Goal: Answer question/provide support

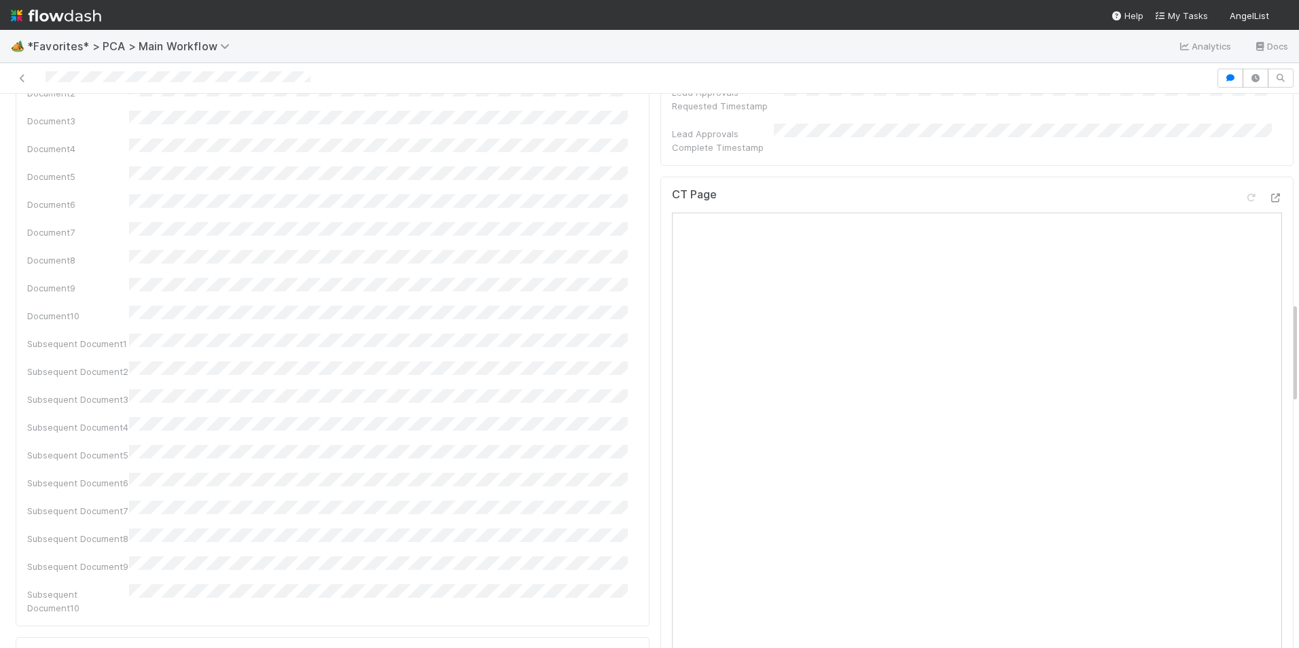
scroll to position [1087, 0]
click at [1268, 226] on icon at bounding box center [1275, 230] width 14 height 9
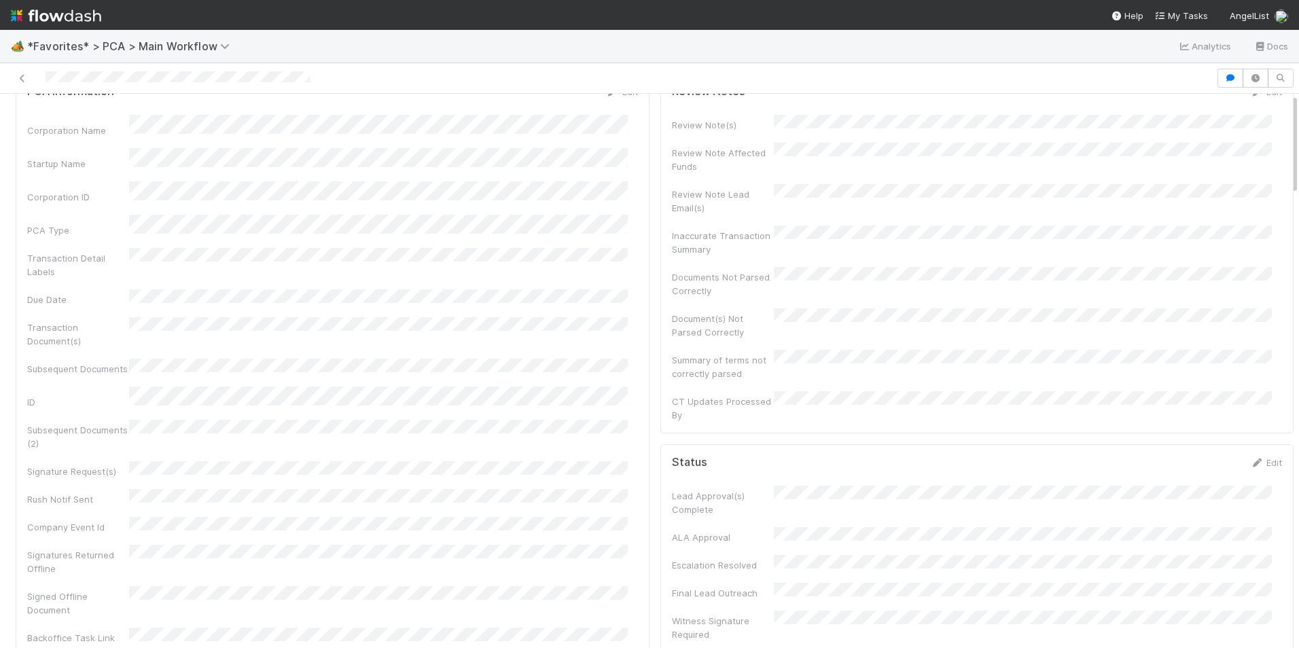
scroll to position [0, 0]
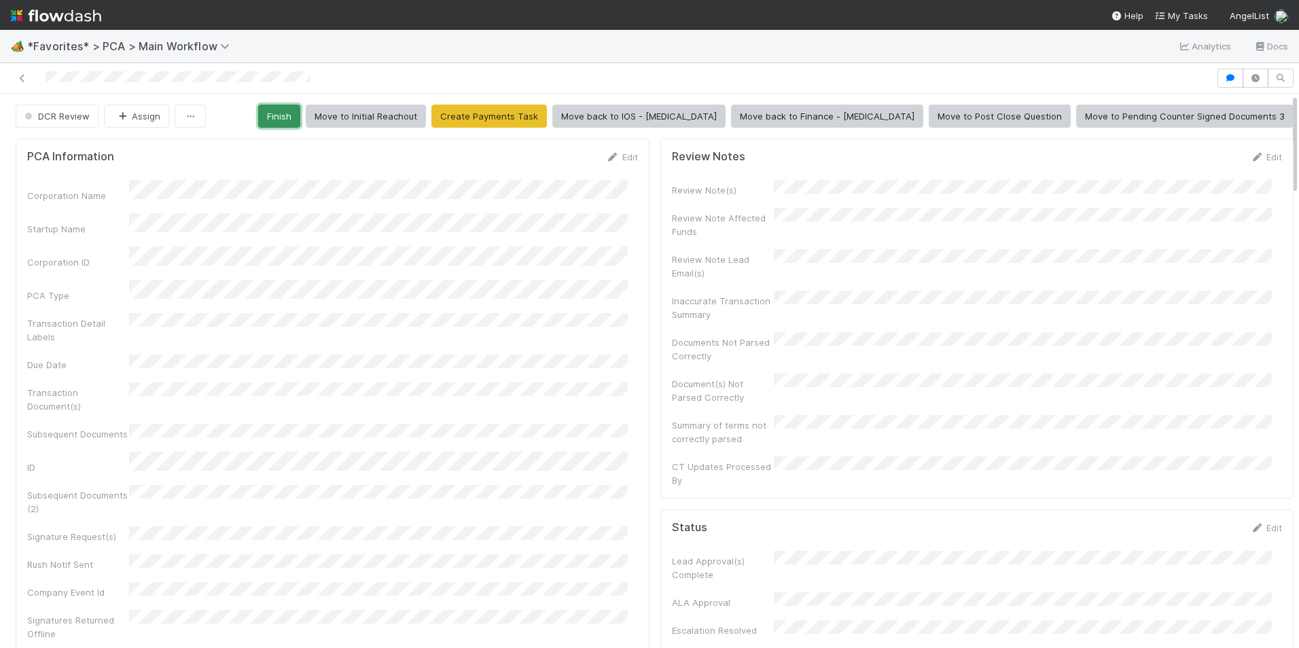
click at [300, 115] on button "Finish" at bounding box center [279, 116] width 42 height 23
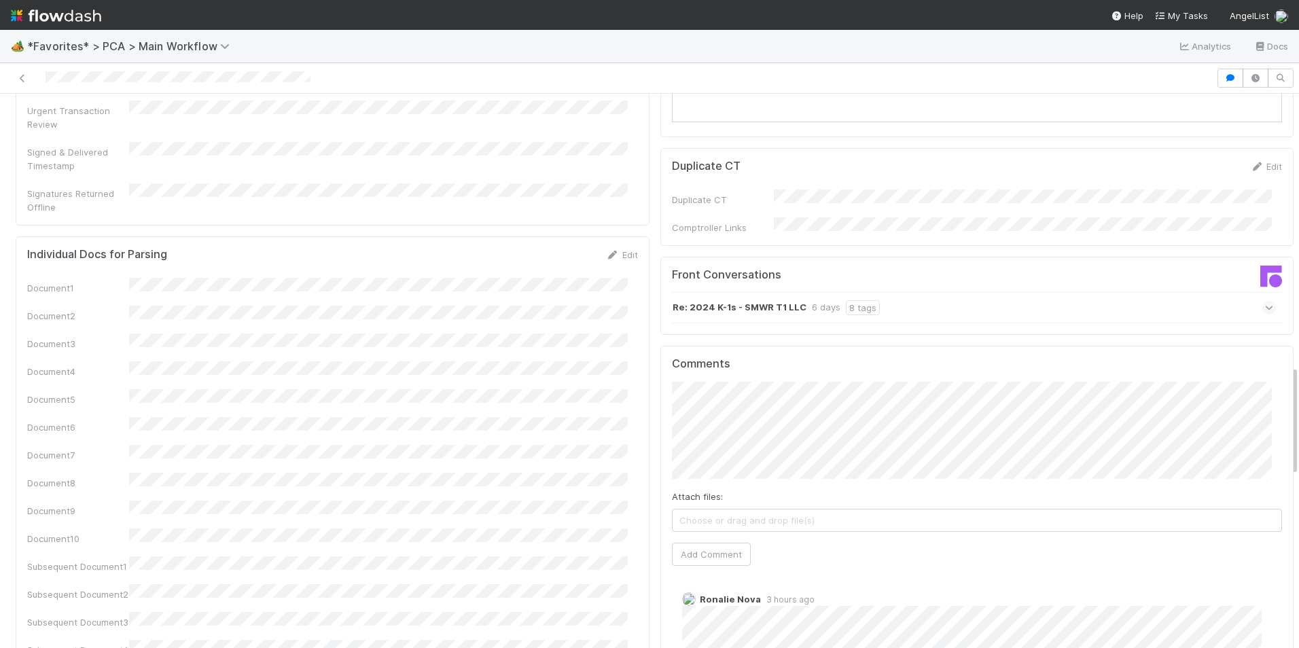
scroll to position [1358, 0]
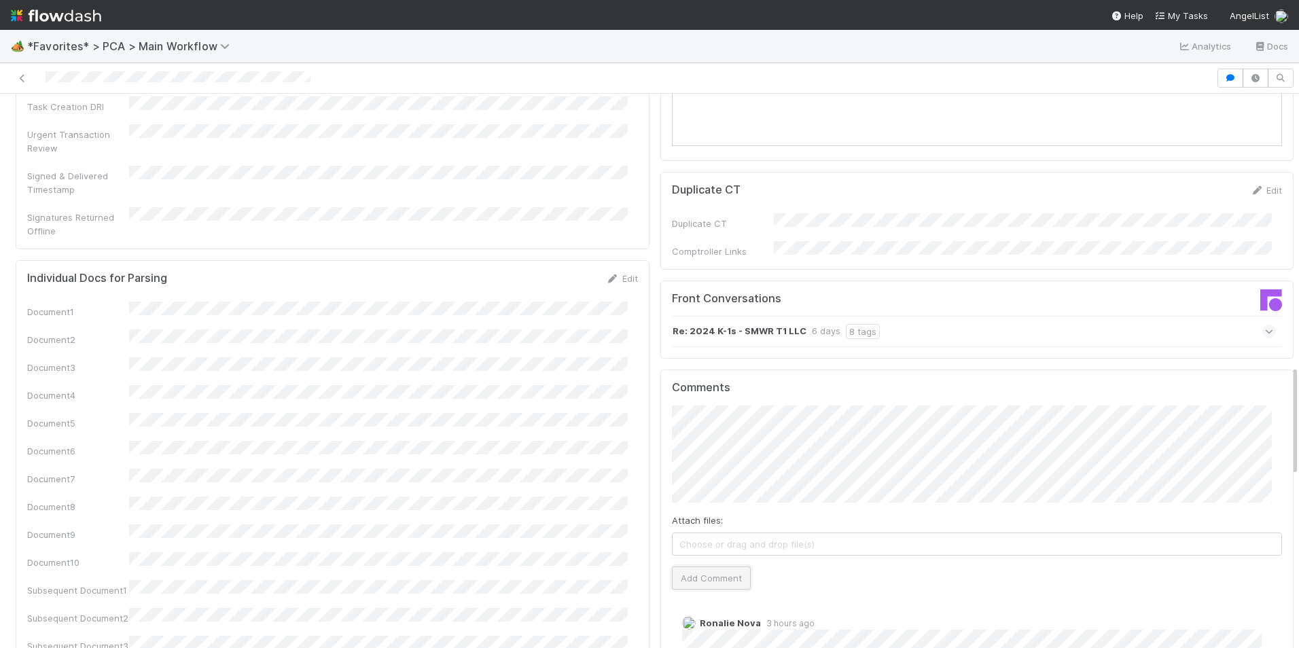
click at [698, 566] on button "Add Comment" at bounding box center [711, 577] width 79 height 23
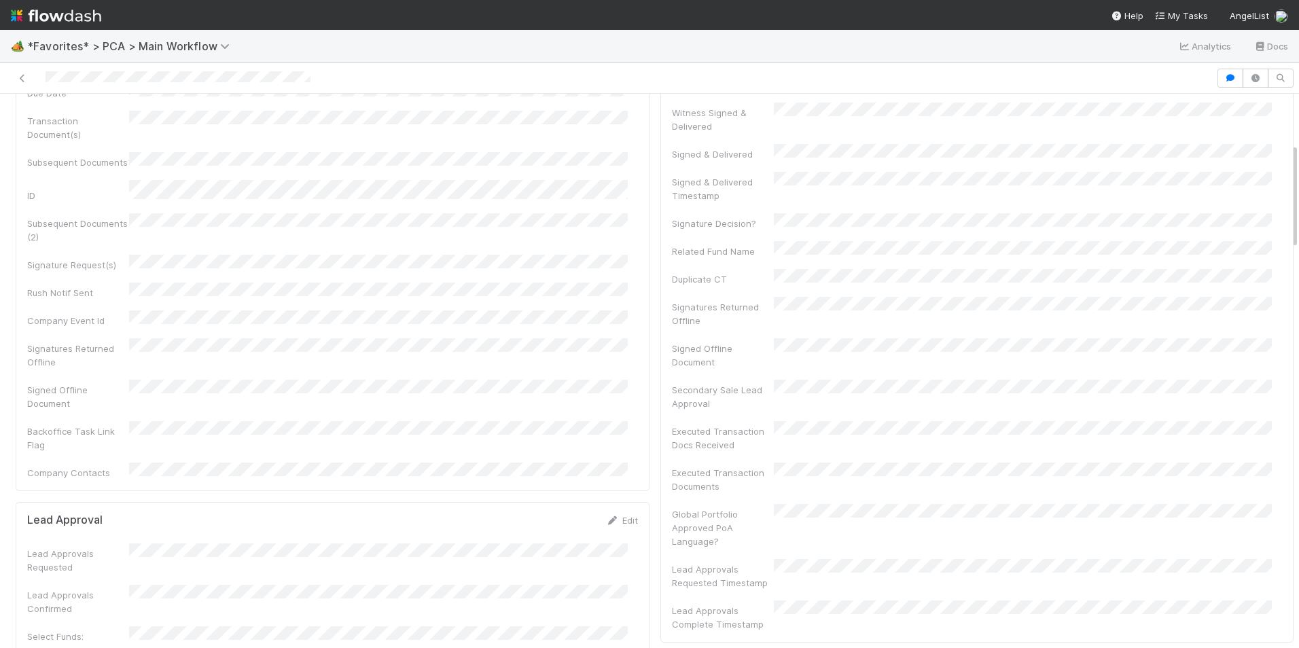
scroll to position [0, 0]
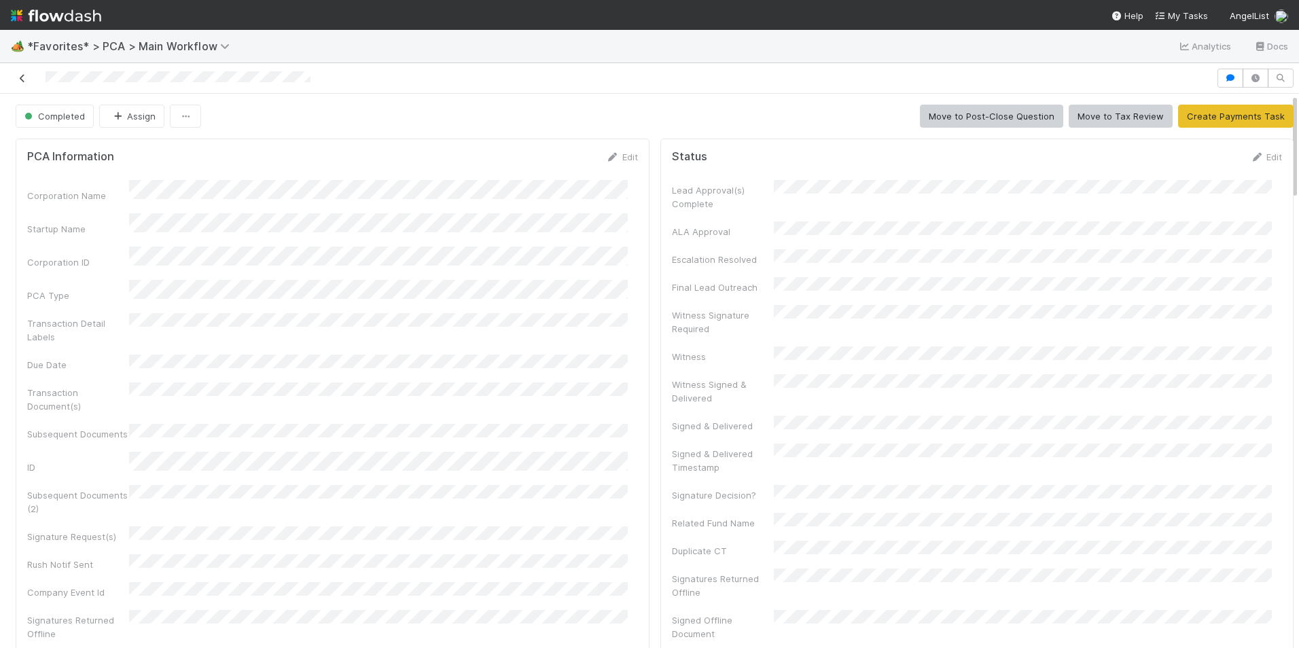
click at [20, 78] on icon at bounding box center [23, 78] width 14 height 9
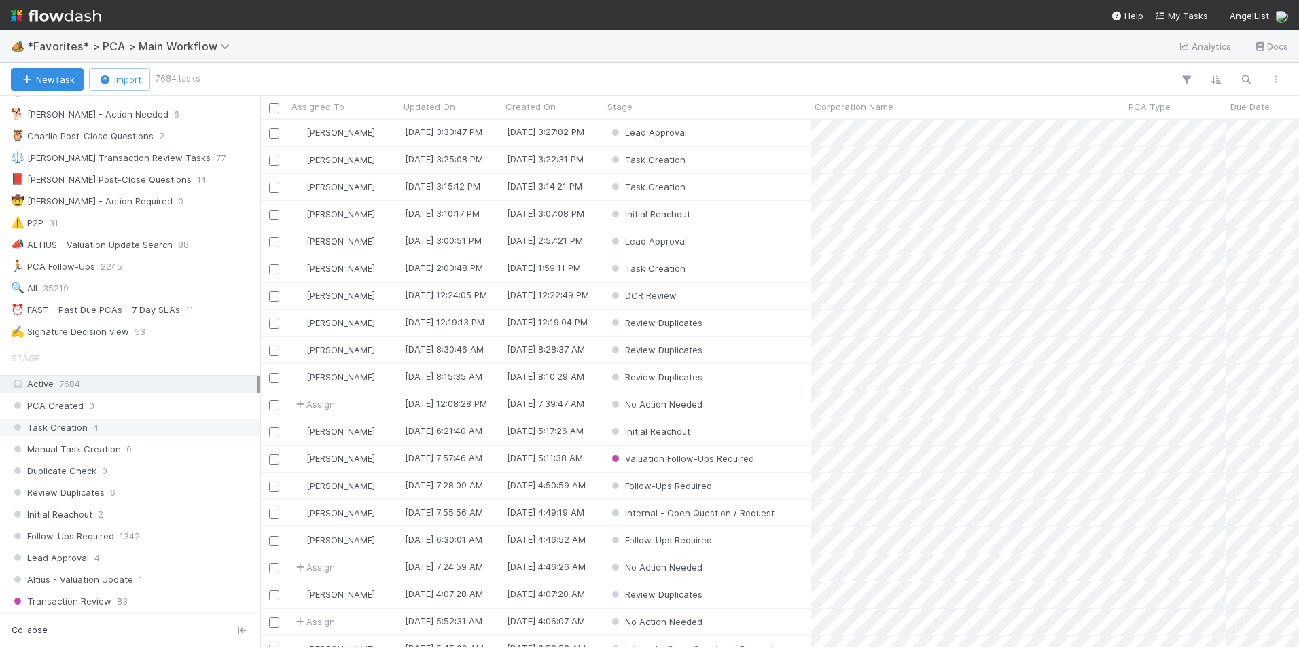
scroll to position [204, 0]
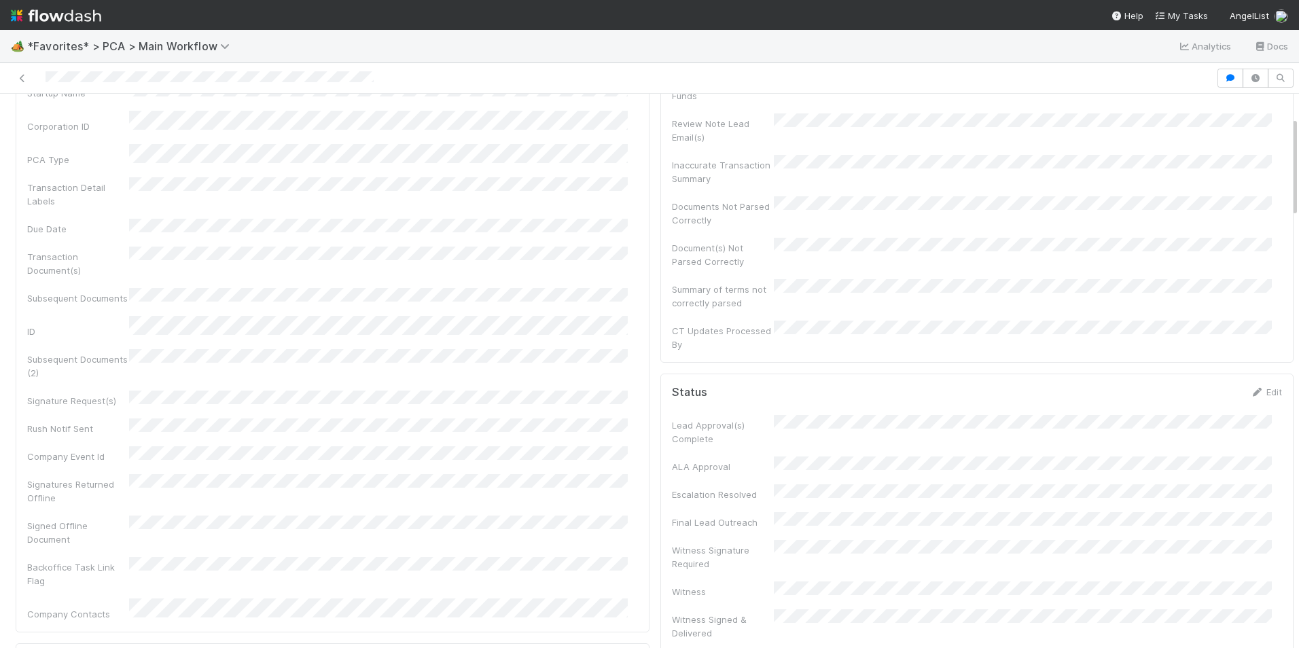
scroll to position [68, 0]
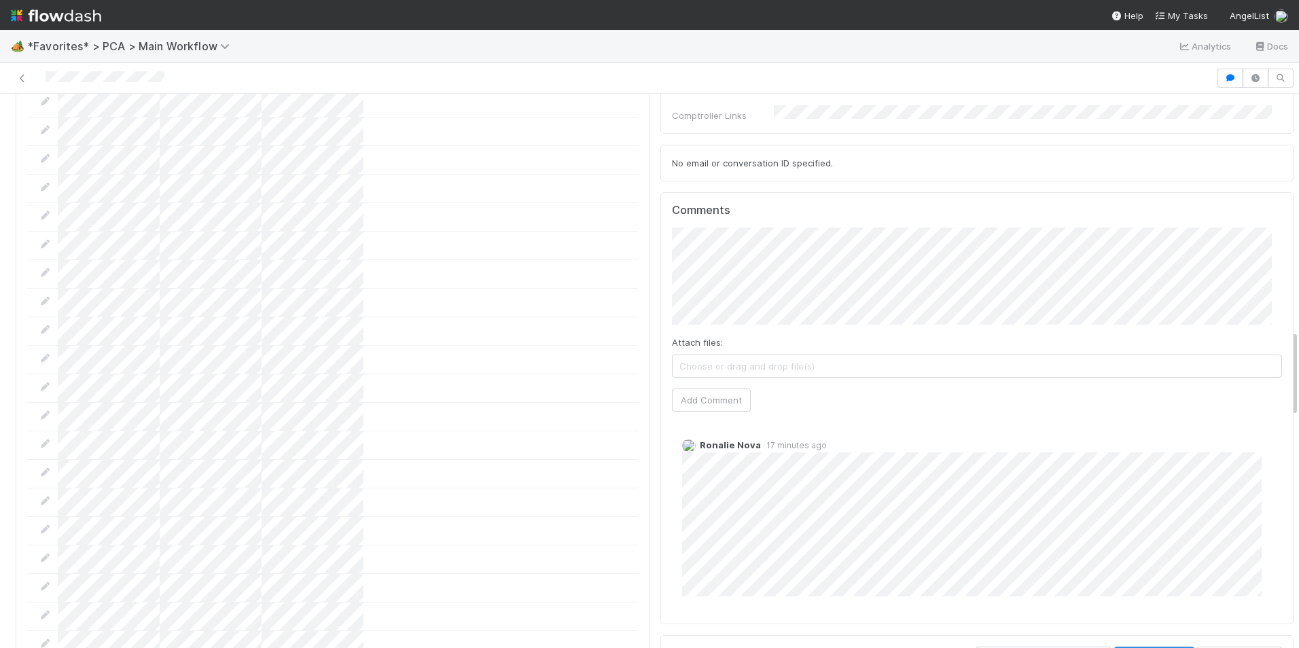
scroll to position [1562, 0]
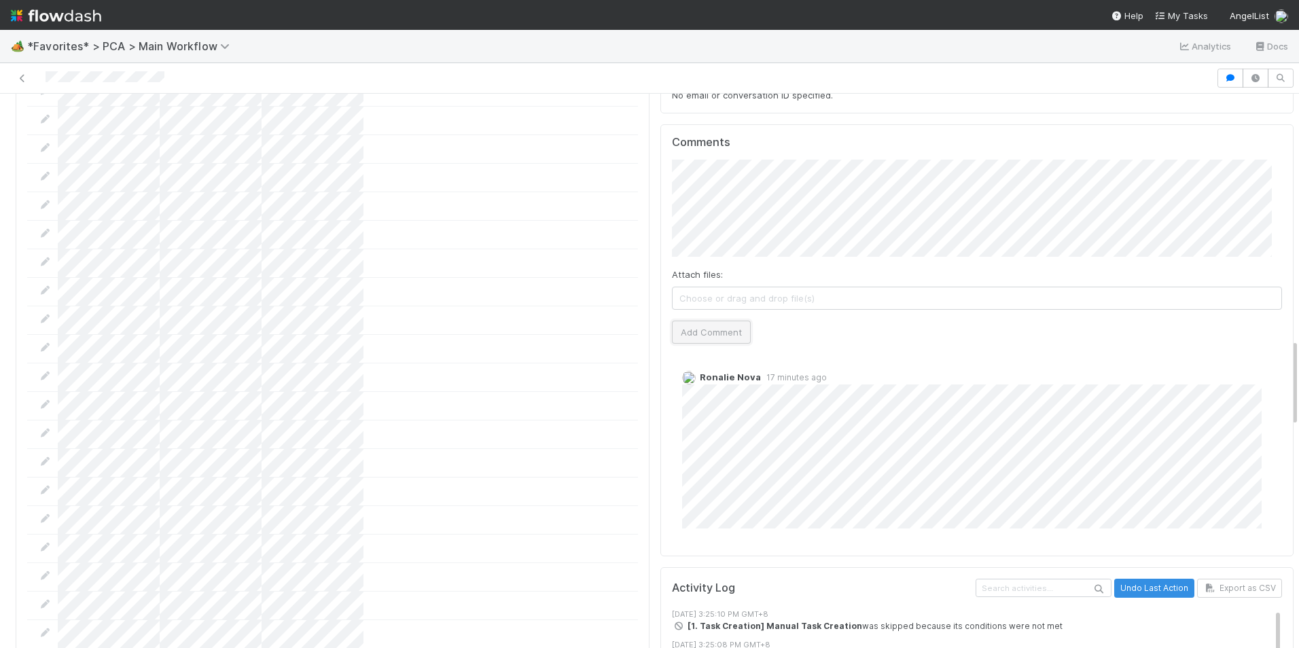
click at [698, 321] on button "Add Comment" at bounding box center [711, 332] width 79 height 23
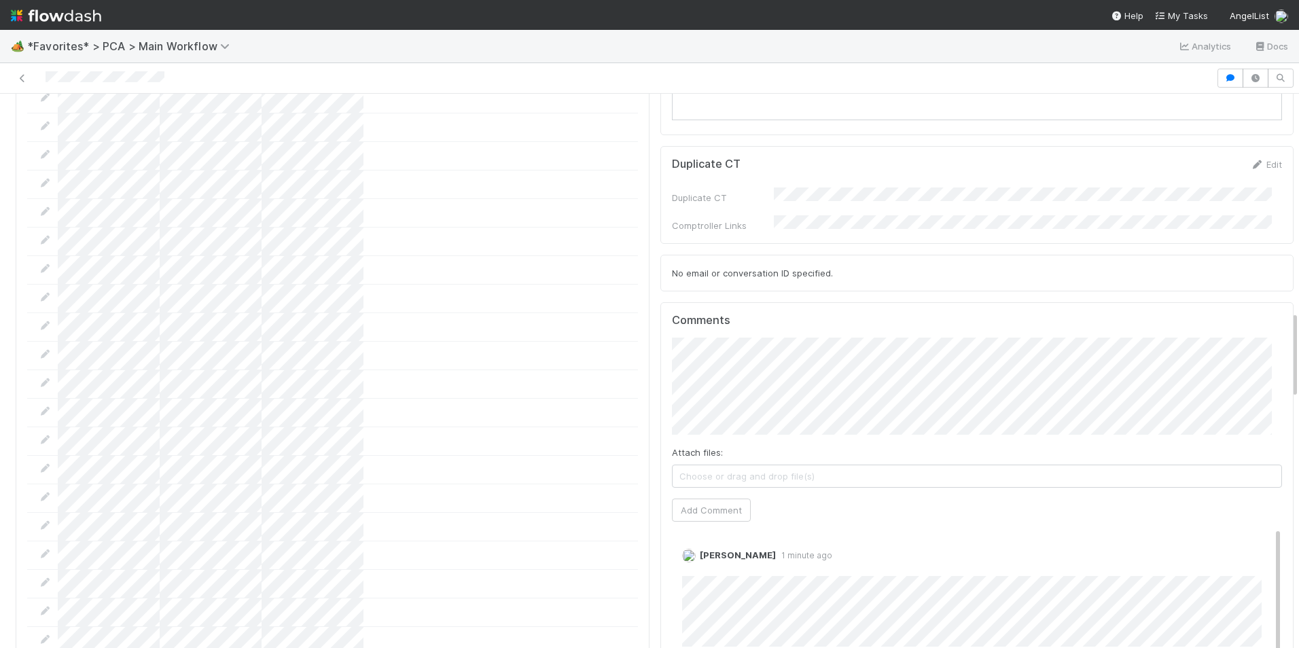
scroll to position [1630, 0]
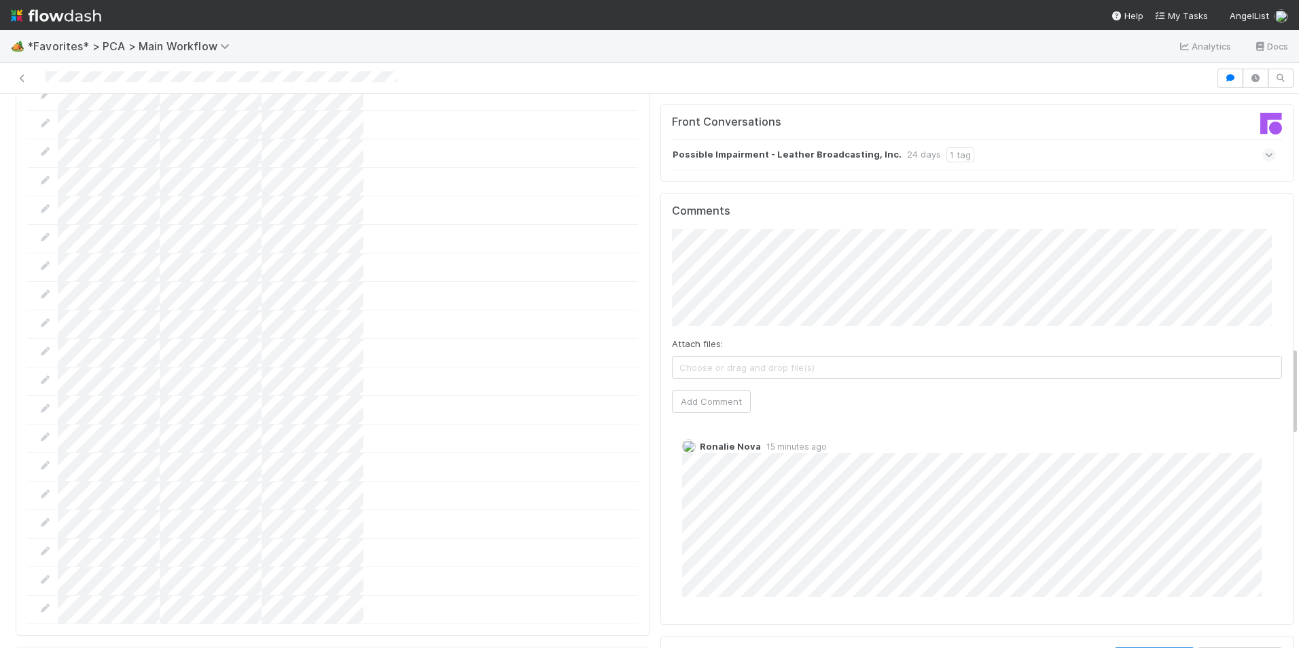
scroll to position [1562, 0]
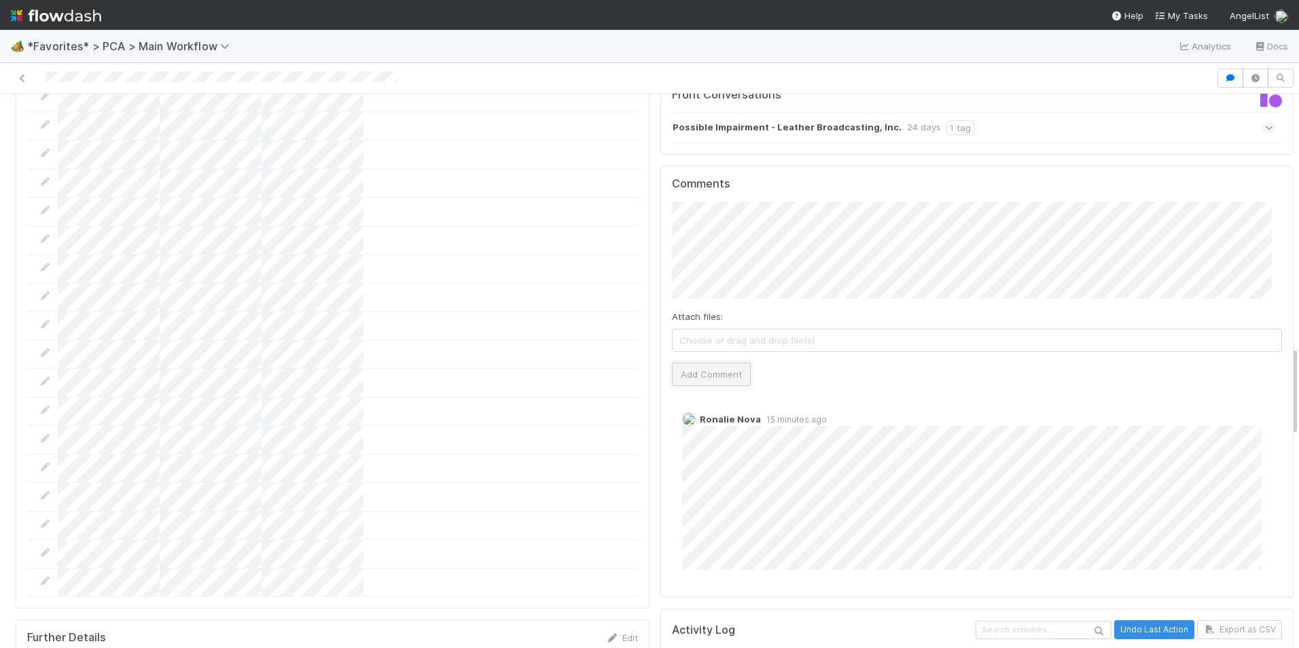
click at [708, 363] on button "Add Comment" at bounding box center [711, 374] width 79 height 23
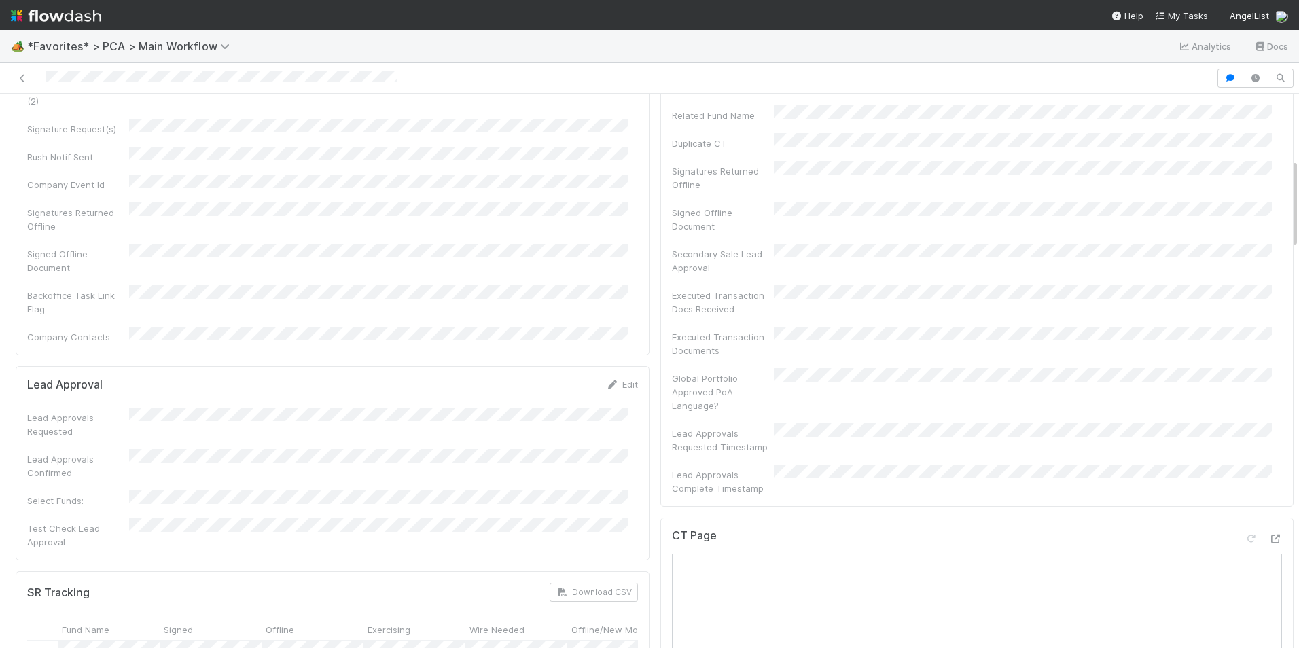
scroll to position [0, 0]
